Goal: Find specific page/section: Find specific page/section

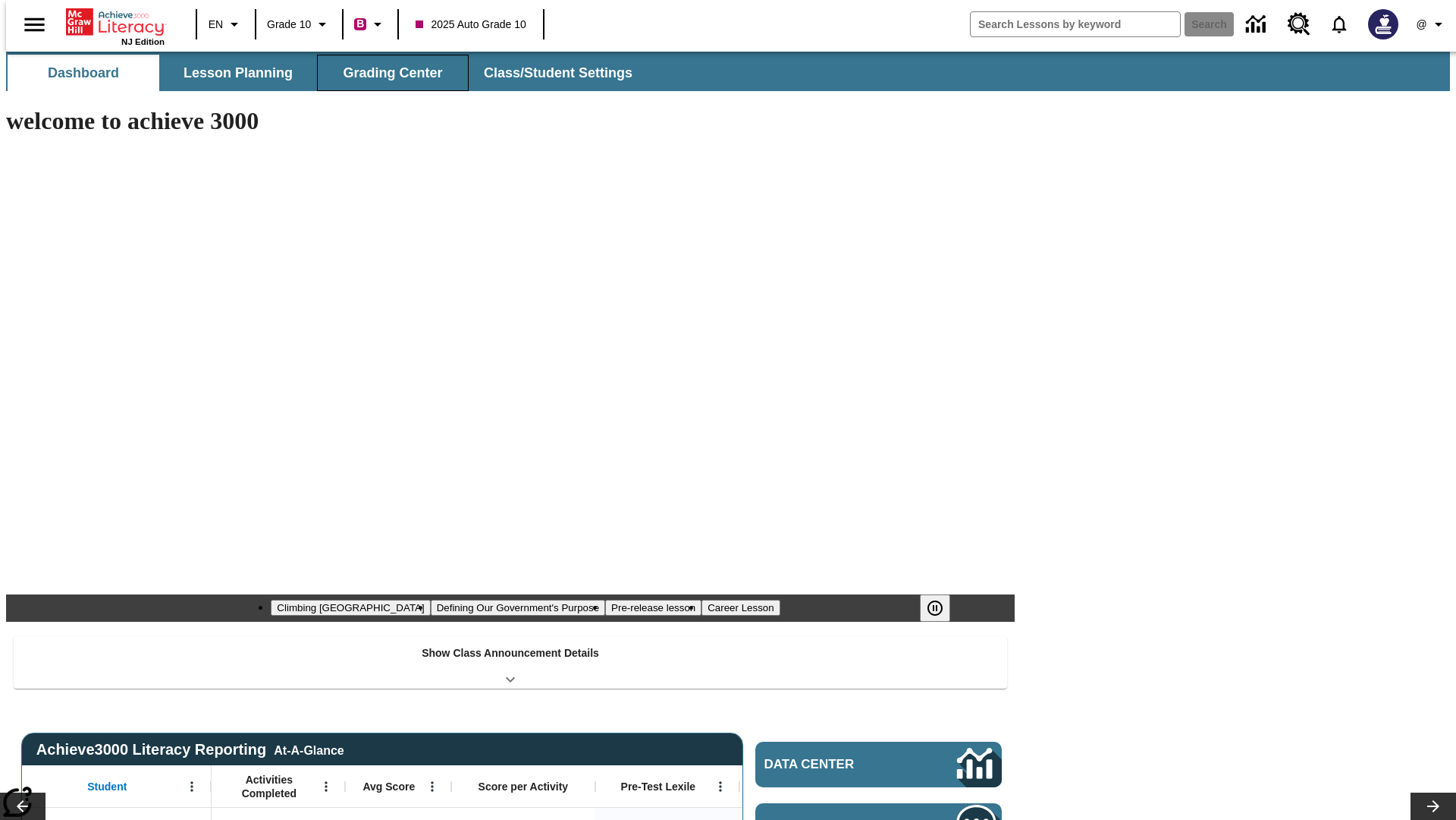
click at [387, 73] on button "Grading Center" at bounding box center [393, 73] width 152 height 37
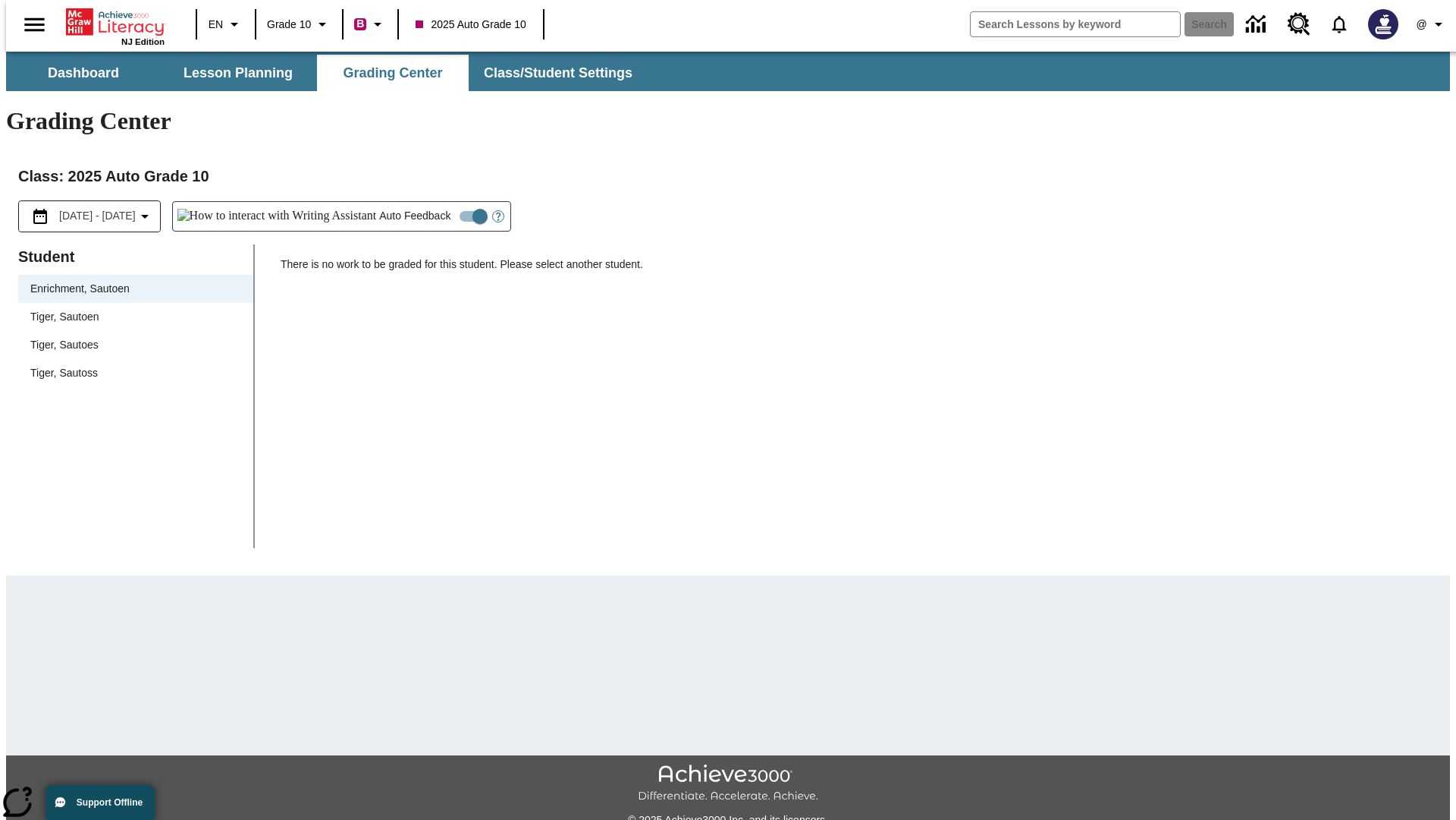
click at [131, 309] on span "Tiger, Sautoen" at bounding box center [135, 317] width 211 height 16
click at [496, 213] on icon "Open Help for Writing Assistant" at bounding box center [498, 216] width 5 height 8
